Goal: Register for event/course

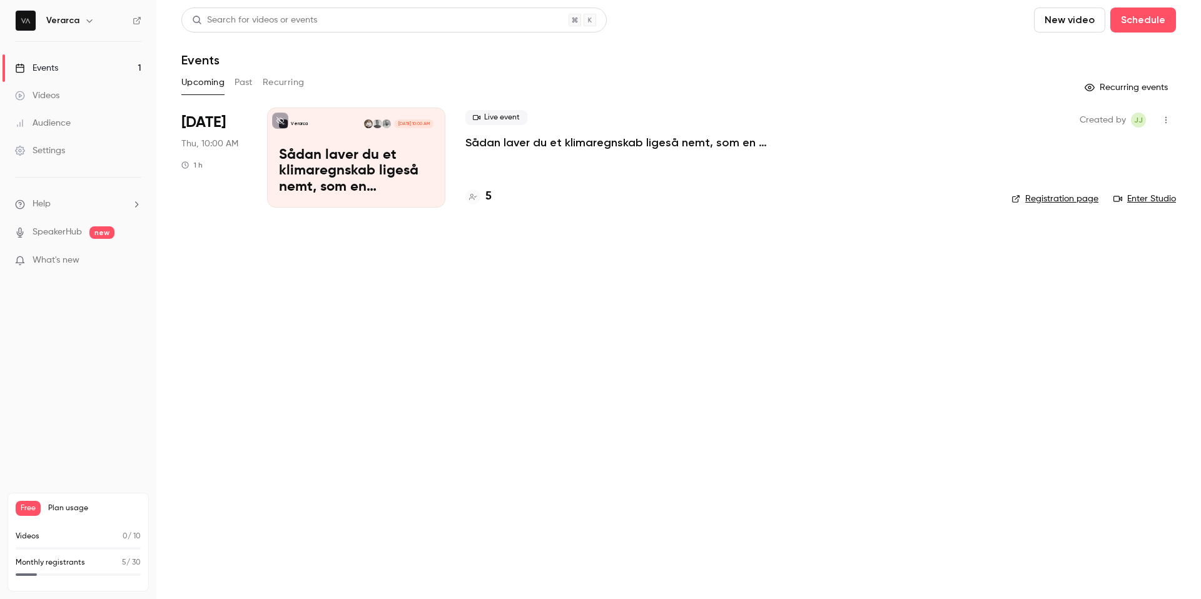
click at [358, 169] on p "Sådan laver du et klimaregnskab ligeså nemt, som en resultatopgørelse" at bounding box center [356, 172] width 155 height 48
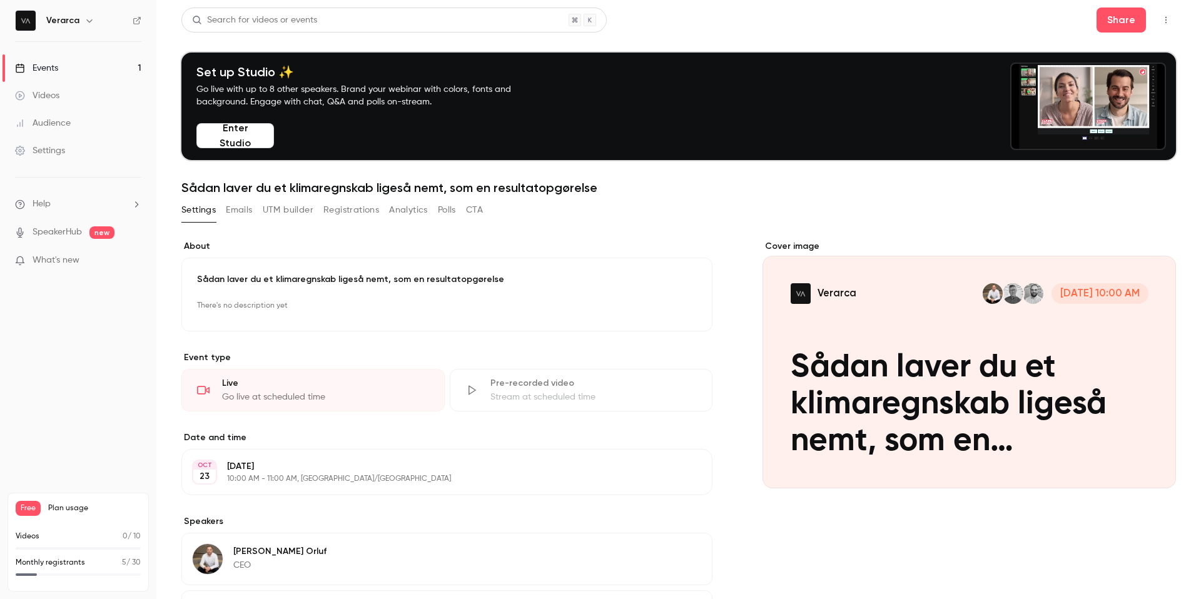
scroll to position [123, 0]
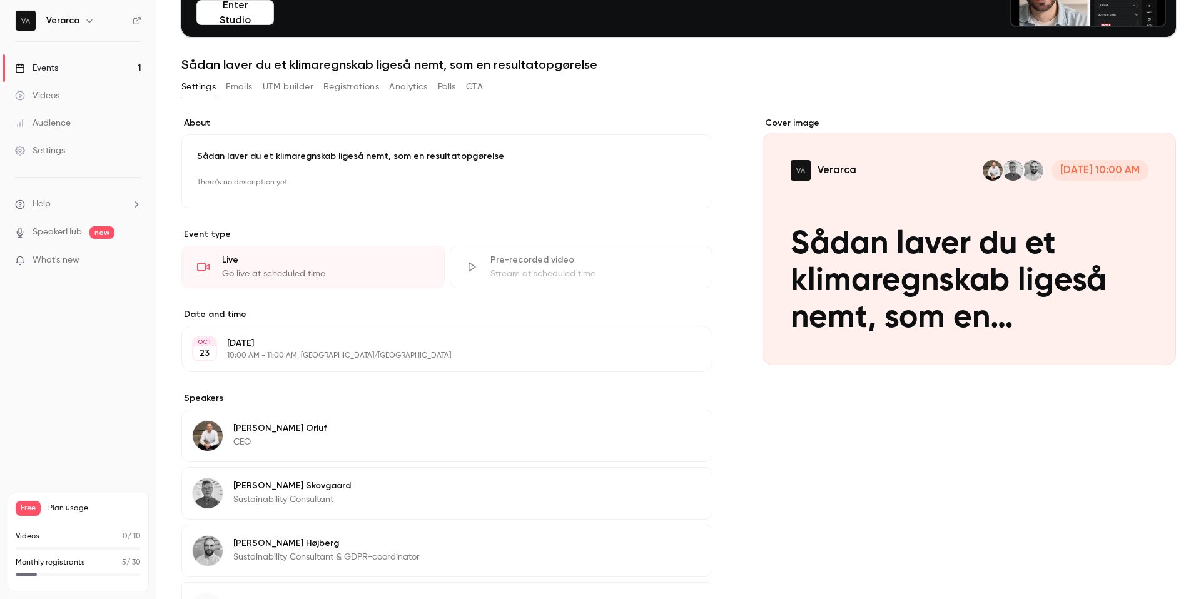
click at [84, 69] on link "Events 1" at bounding box center [78, 68] width 156 height 28
